Goal: Navigation & Orientation: Find specific page/section

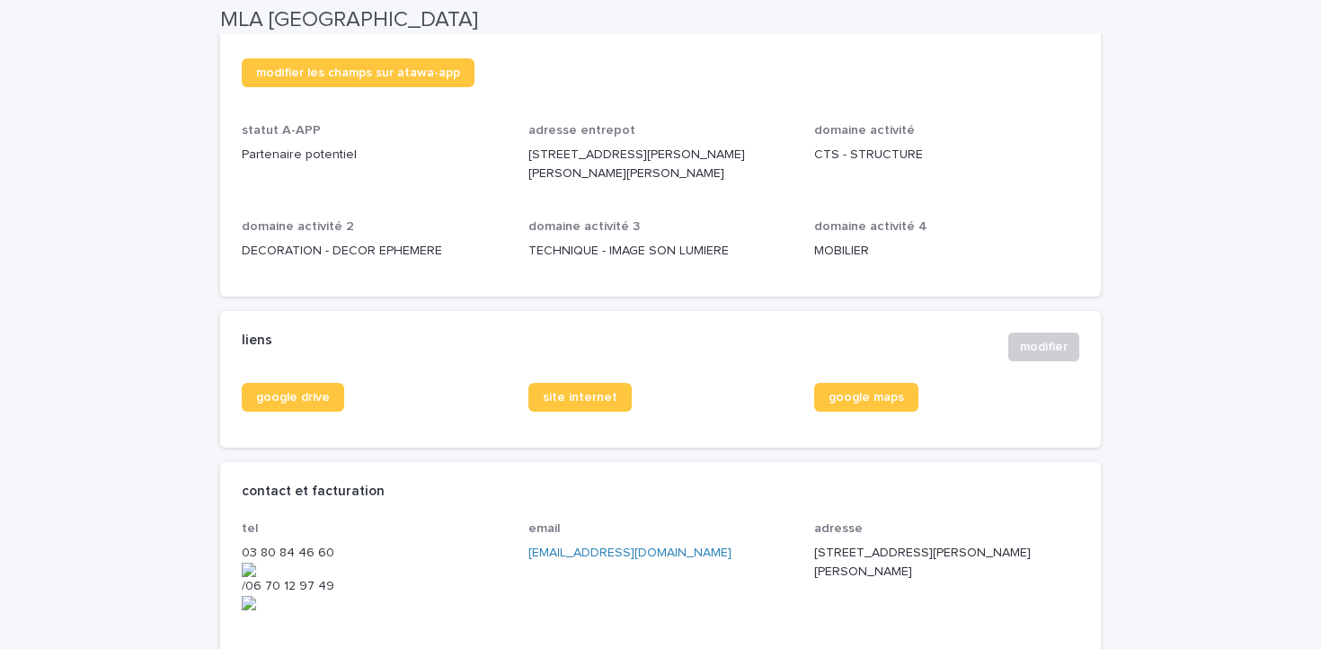
scroll to position [530, 0]
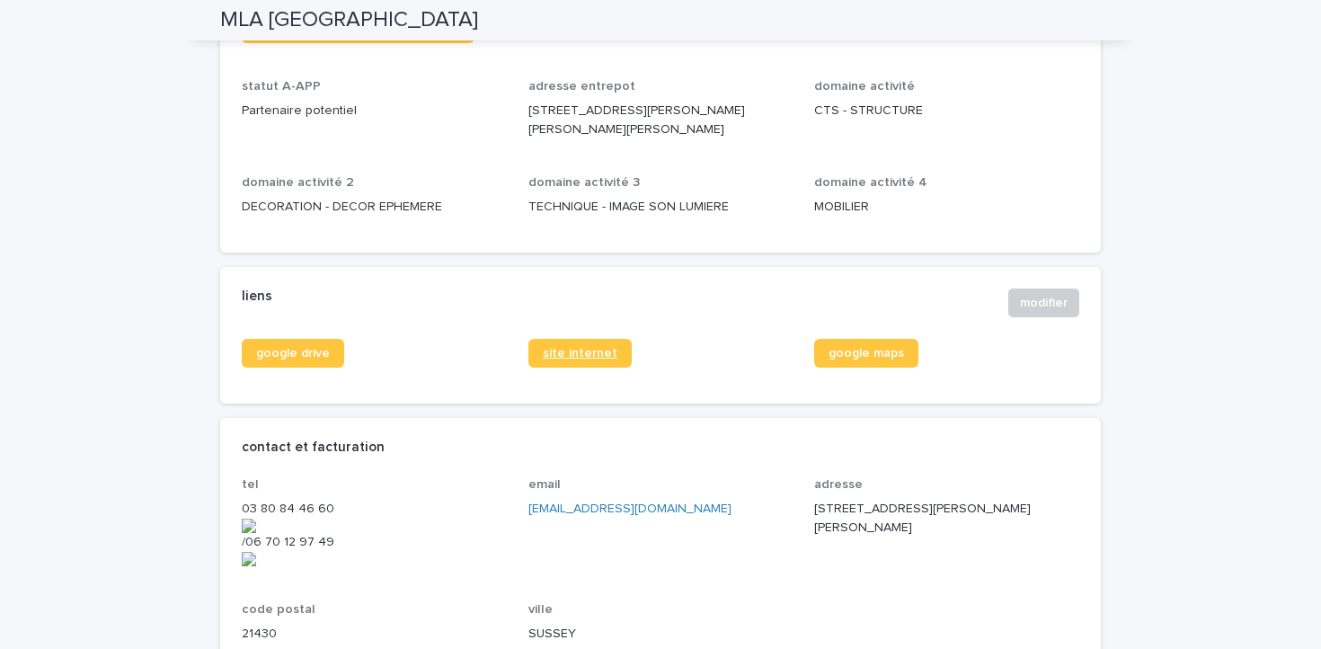
click at [592, 353] on span "site internet" at bounding box center [580, 353] width 75 height 13
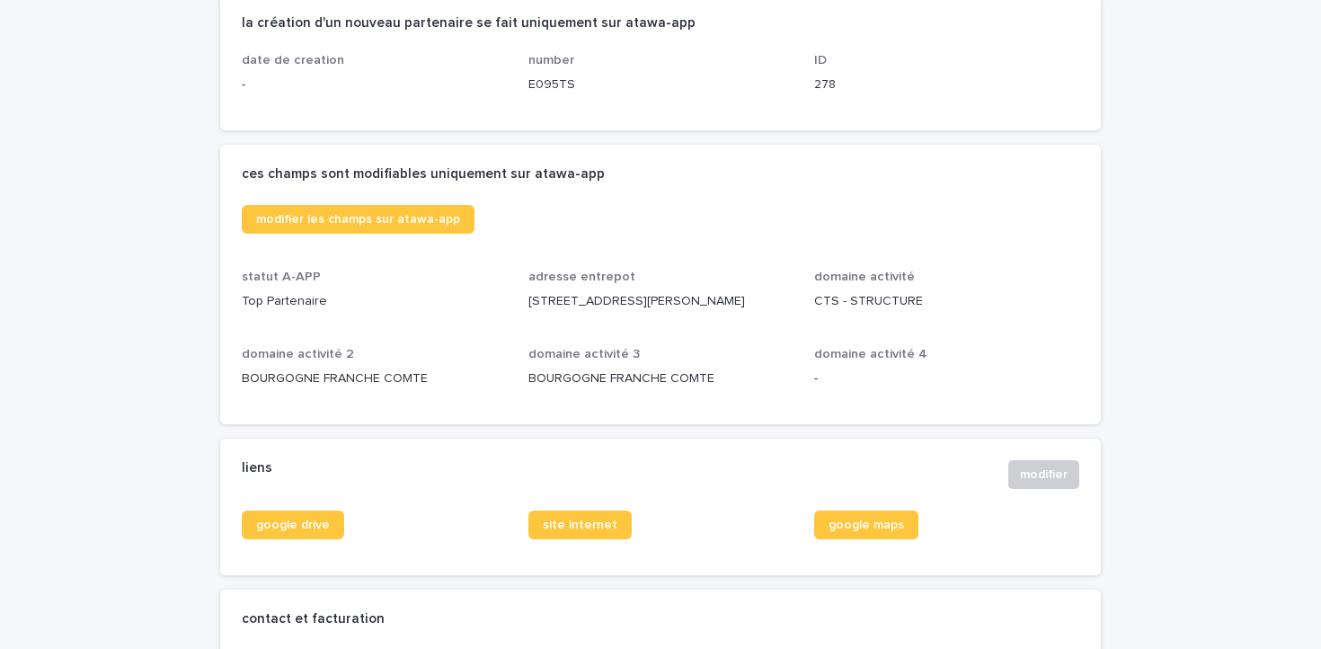
scroll to position [418, 0]
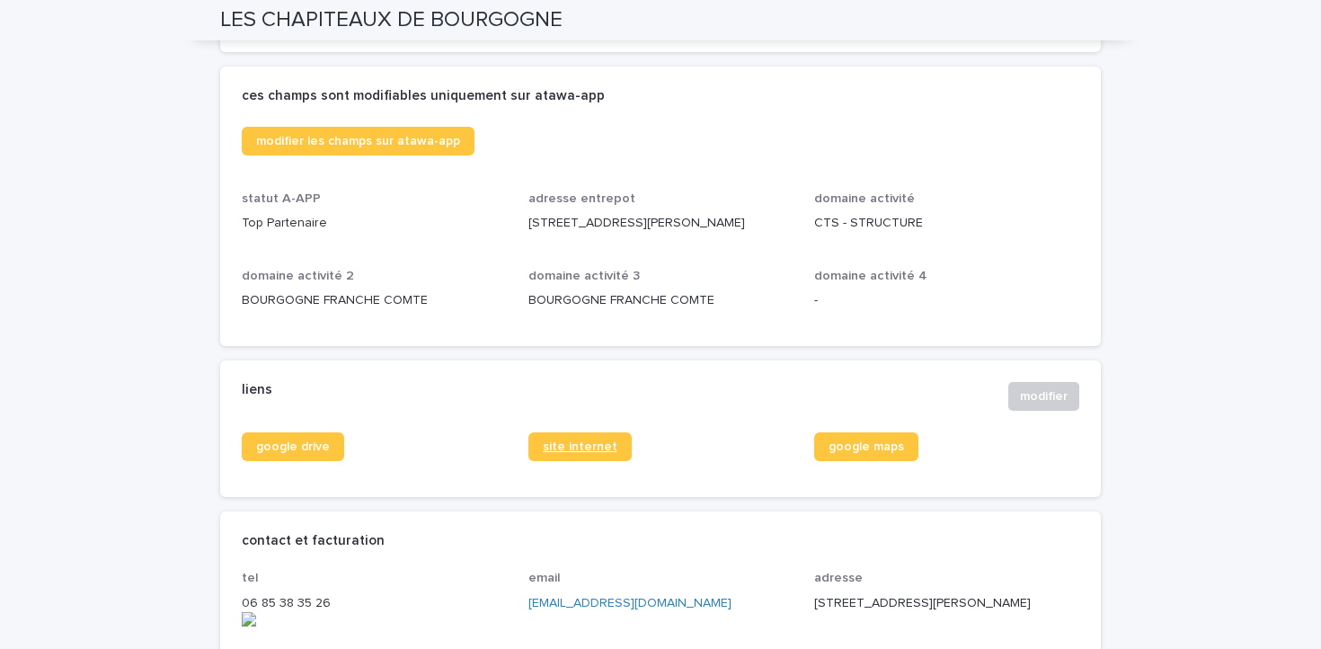
click at [592, 448] on span "site internet" at bounding box center [580, 446] width 75 height 13
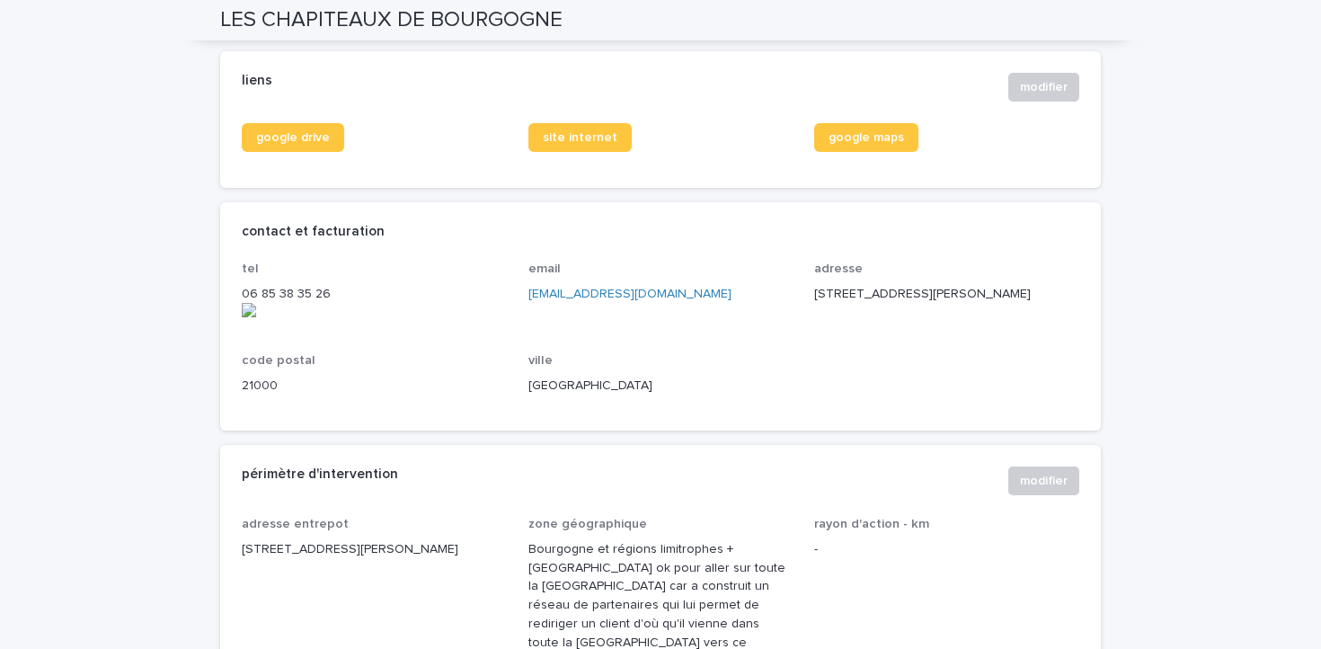
scroll to position [585, 0]
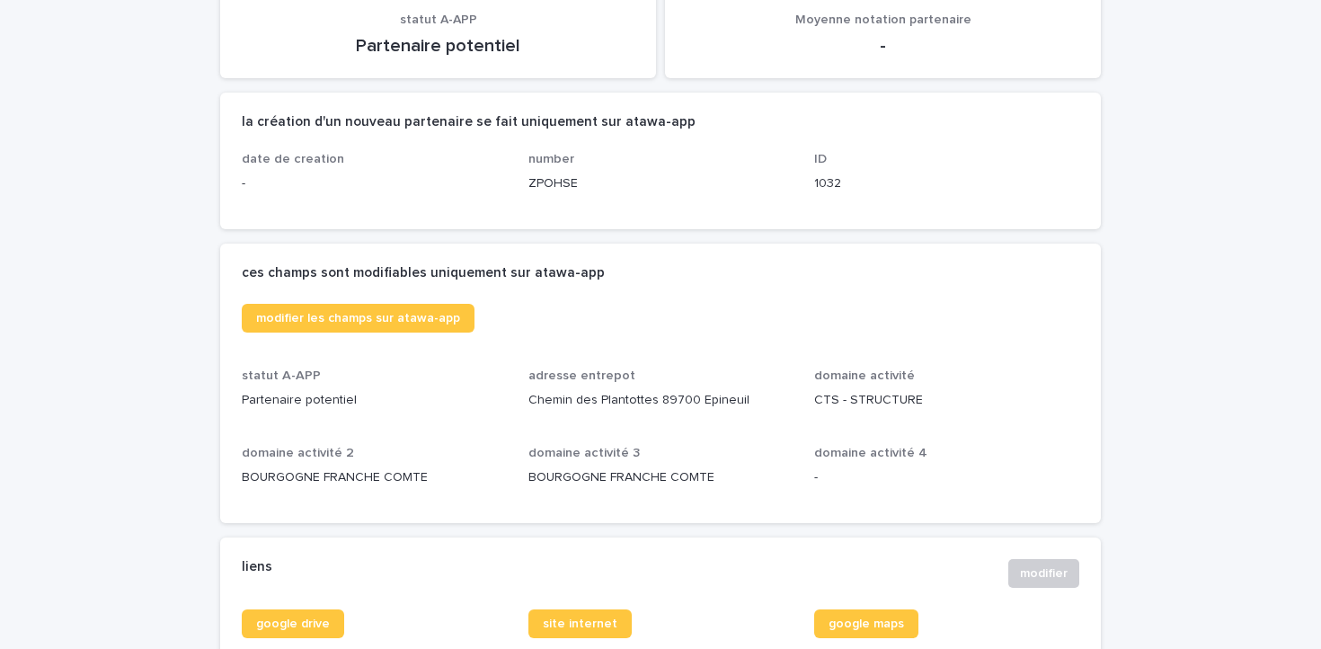
scroll to position [384, 0]
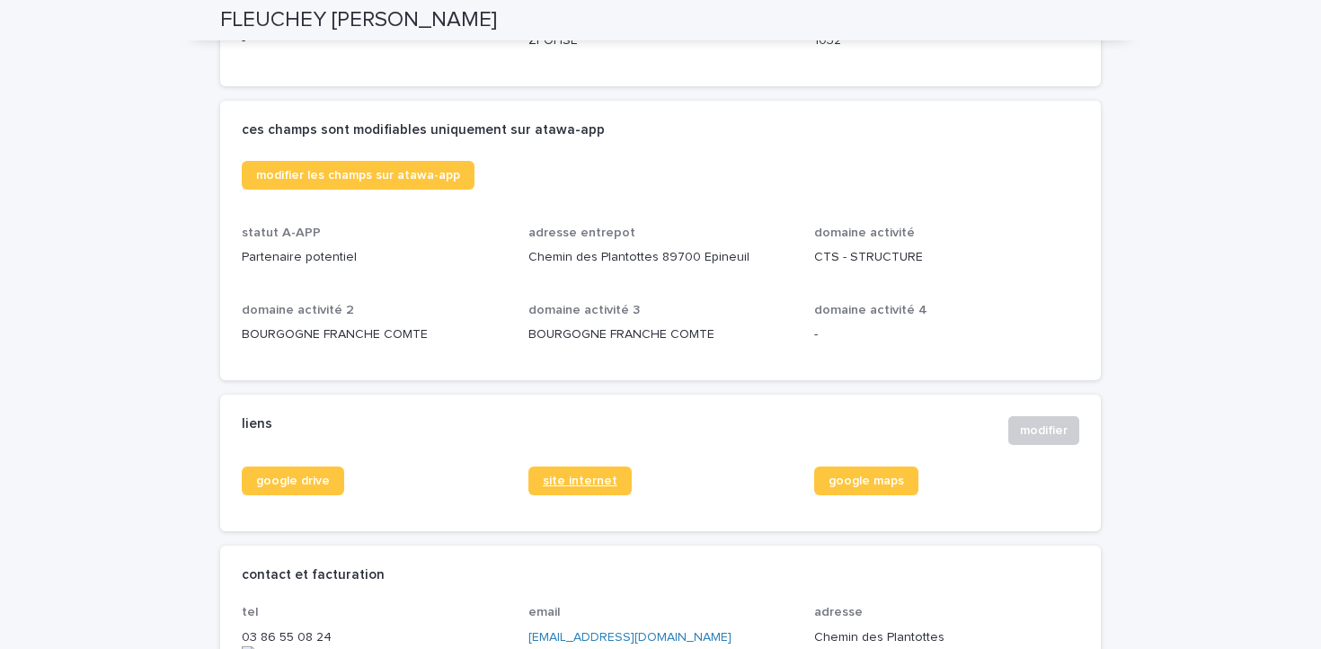
click at [589, 475] on span "site internet" at bounding box center [580, 480] width 75 height 13
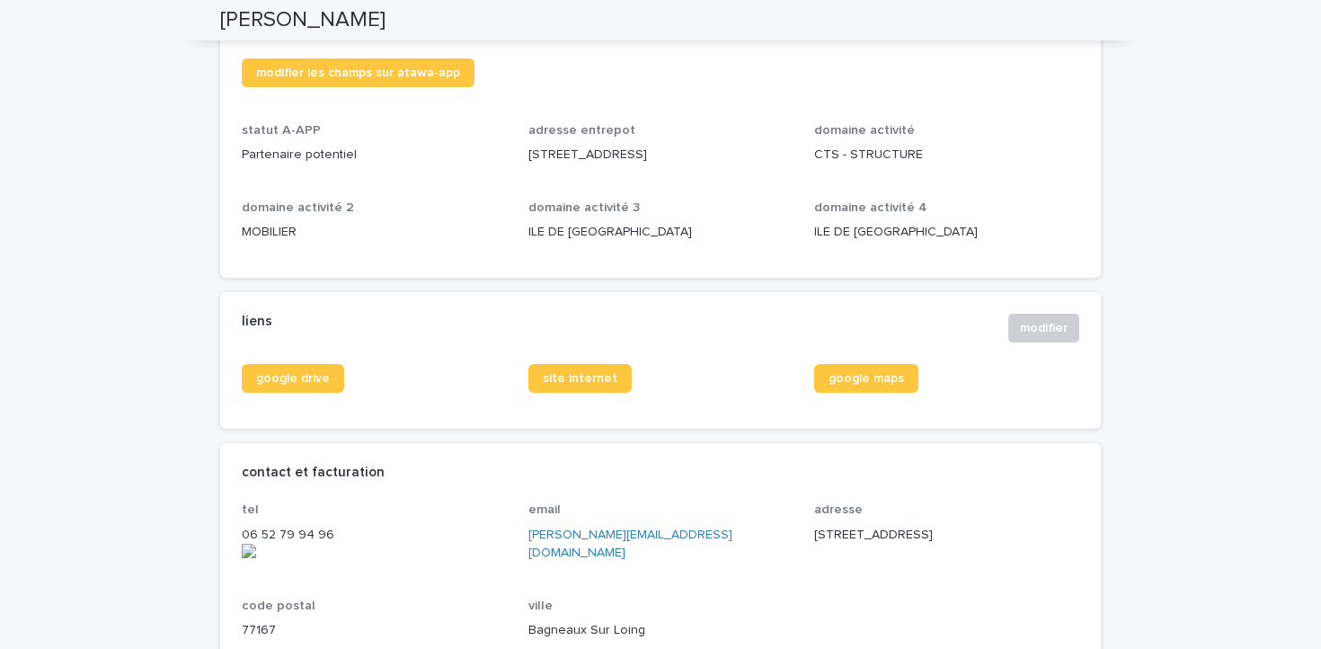
scroll to position [508, 0]
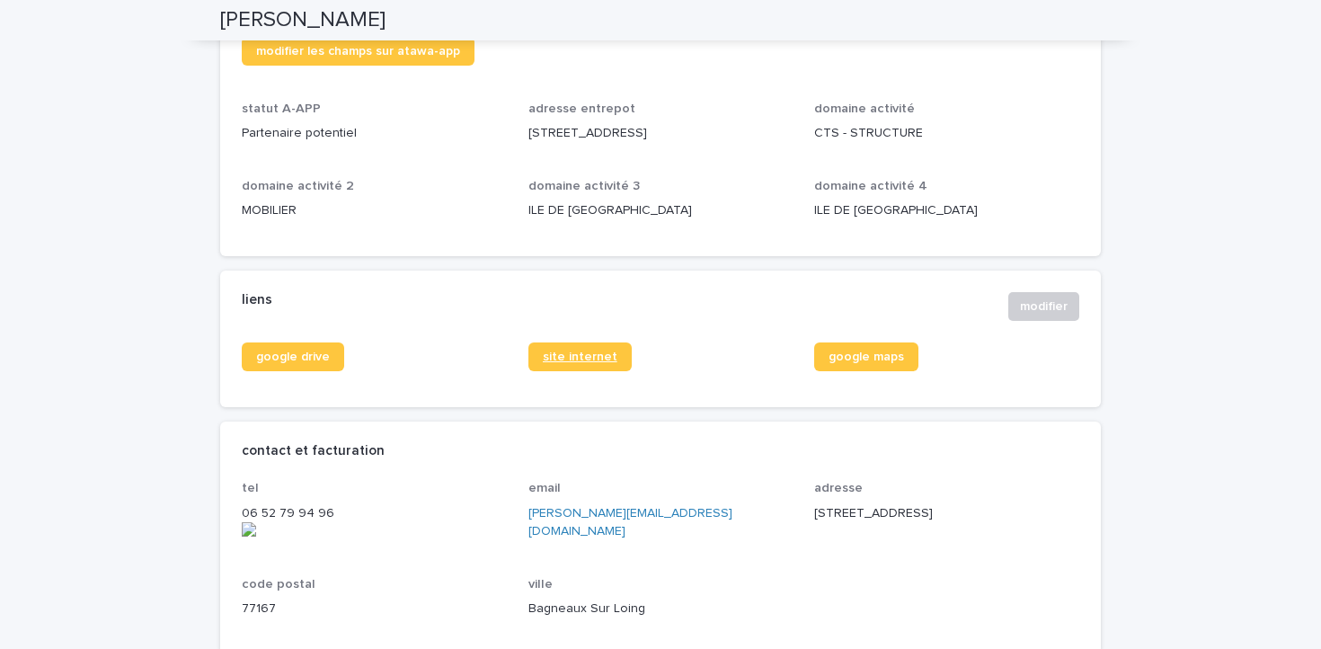
click at [589, 361] on span "site internet" at bounding box center [580, 356] width 75 height 13
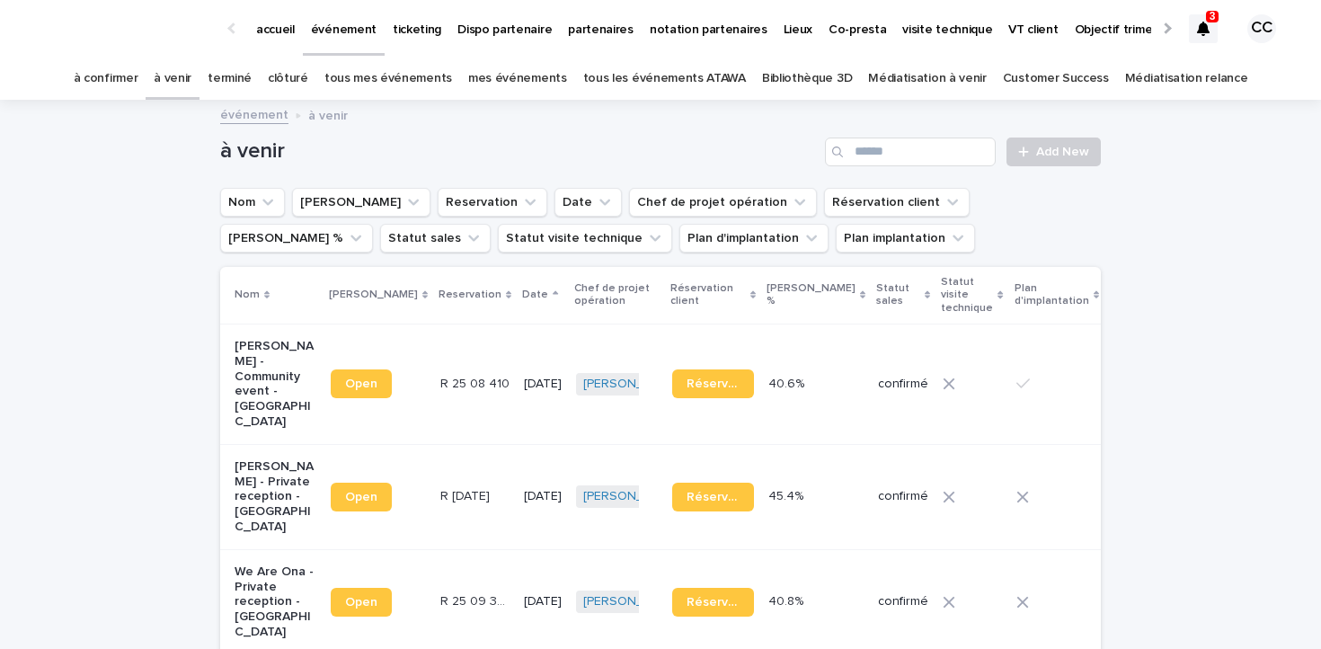
click at [1210, 30] on div at bounding box center [1203, 28] width 29 height 29
